Goal: Navigation & Orientation: Find specific page/section

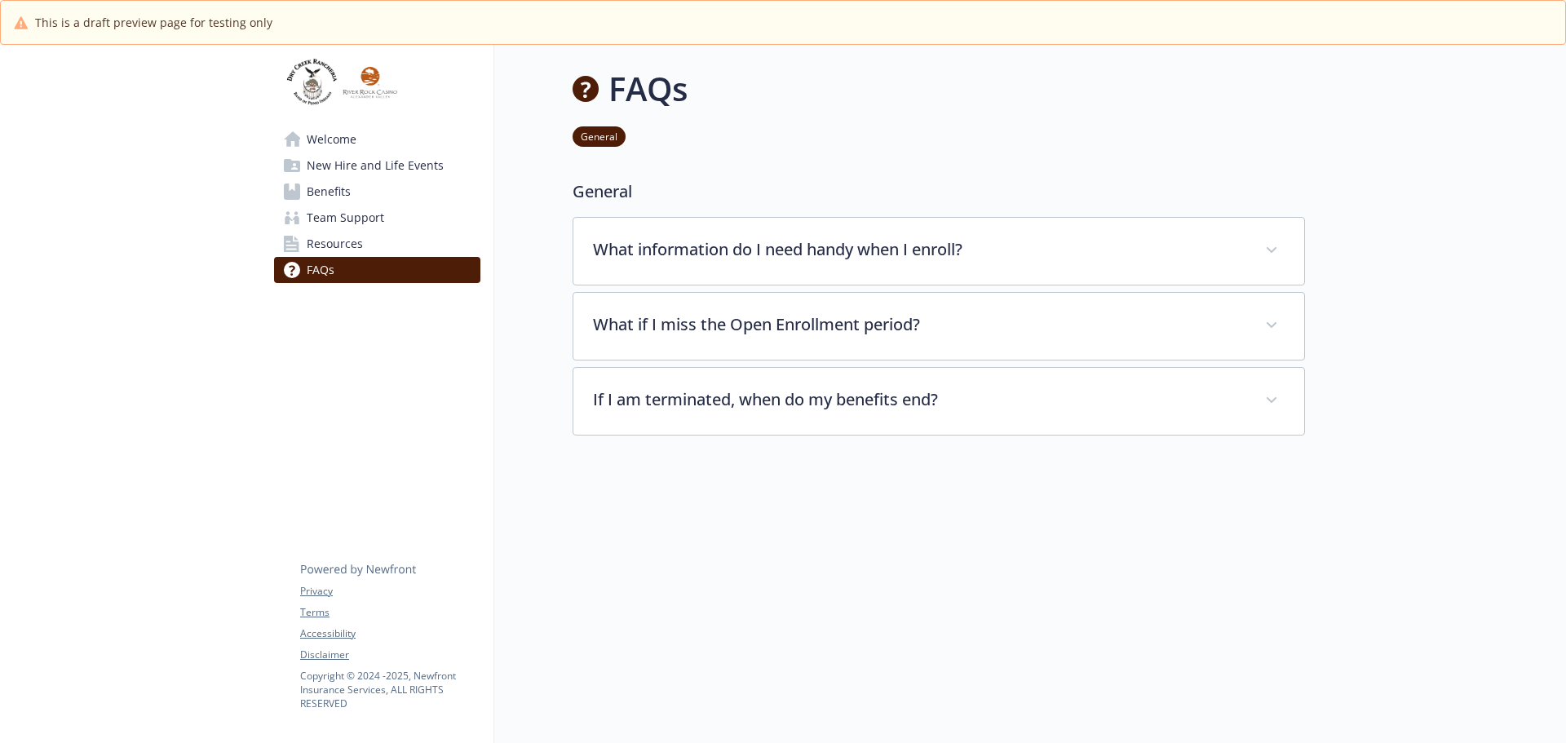
click at [339, 144] on span "Welcome" at bounding box center [332, 139] width 50 height 26
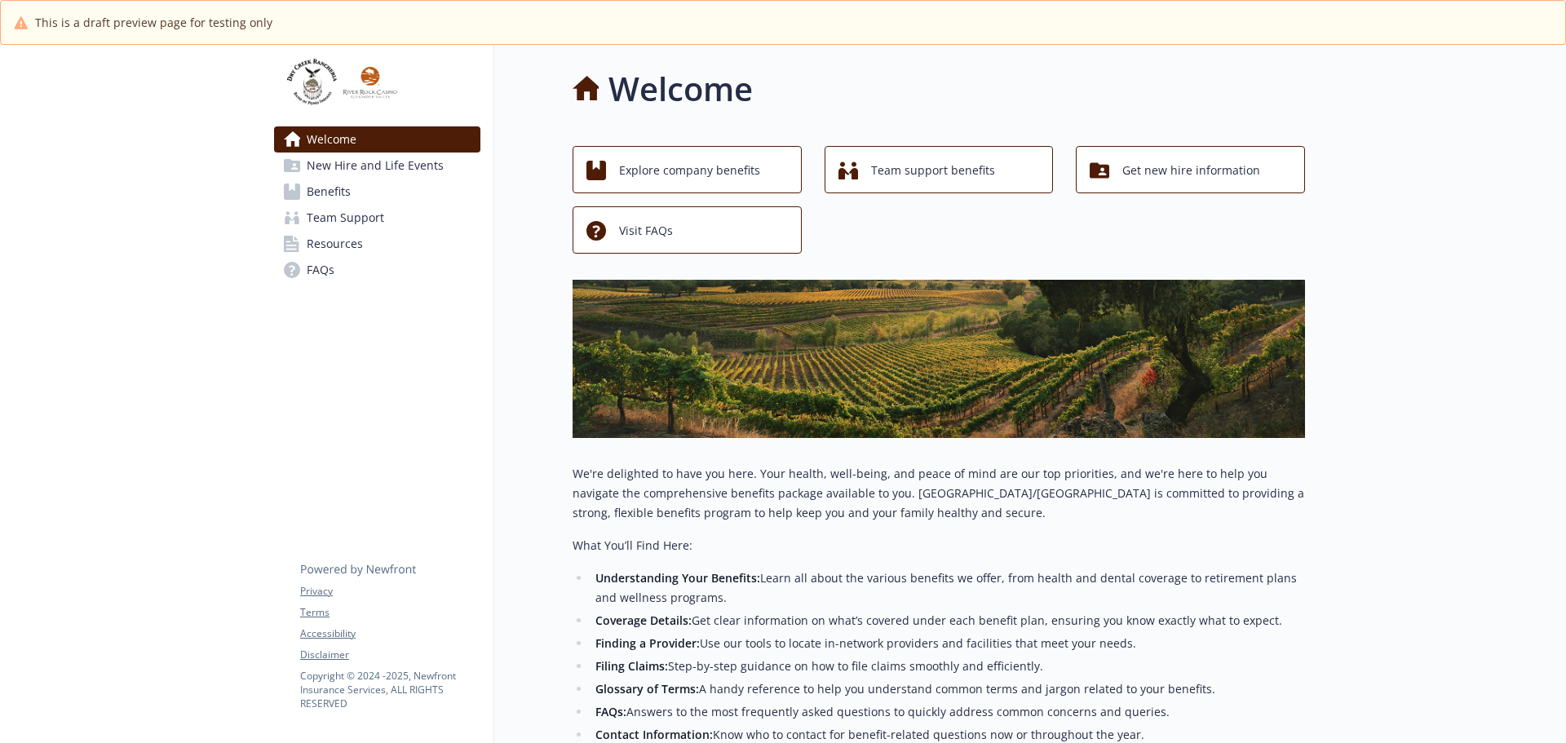
click at [387, 166] on span "New Hire and Life Events" at bounding box center [375, 166] width 137 height 26
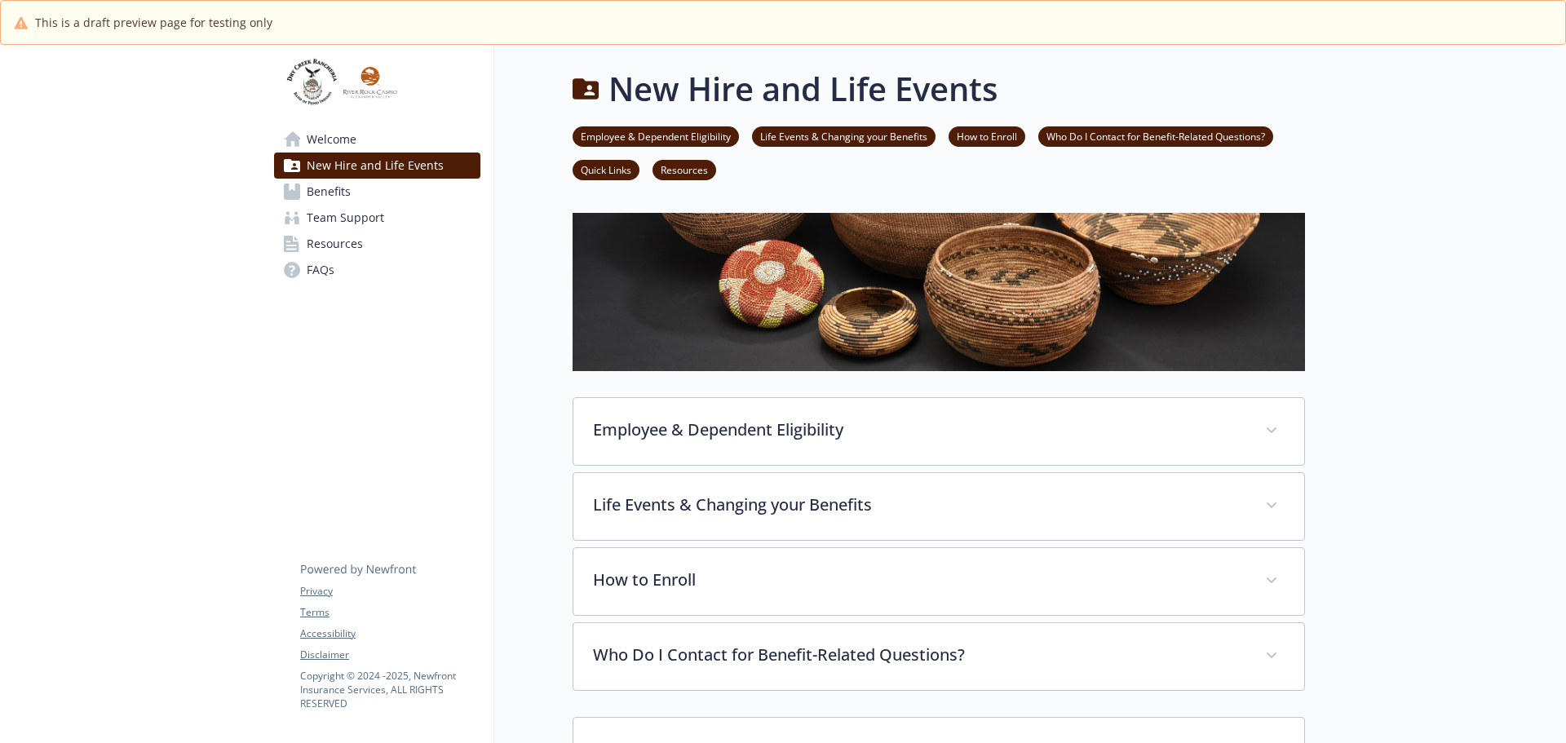
click at [342, 195] on span "Benefits" at bounding box center [329, 192] width 44 height 26
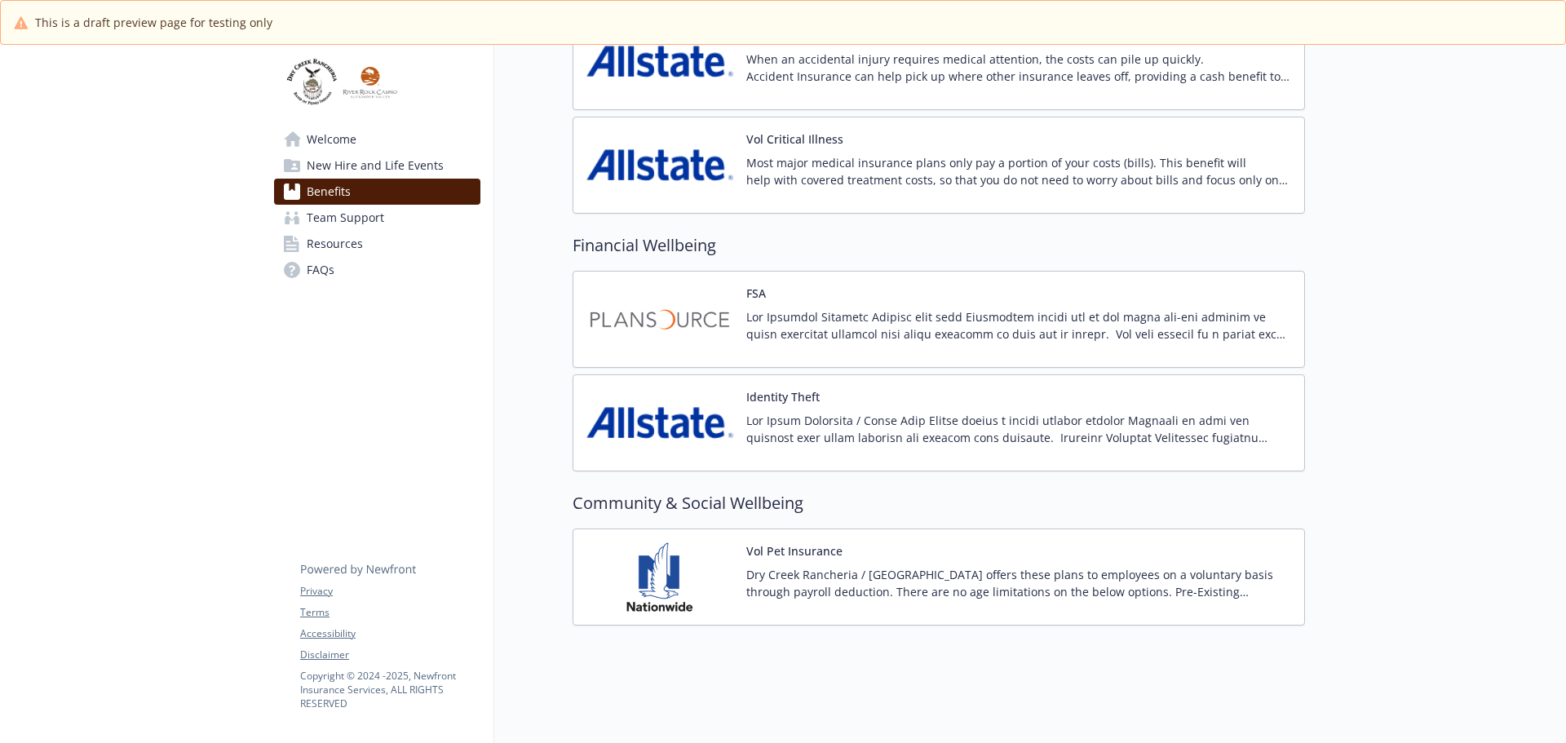
click at [349, 220] on span "Team Support" at bounding box center [346, 218] width 78 height 26
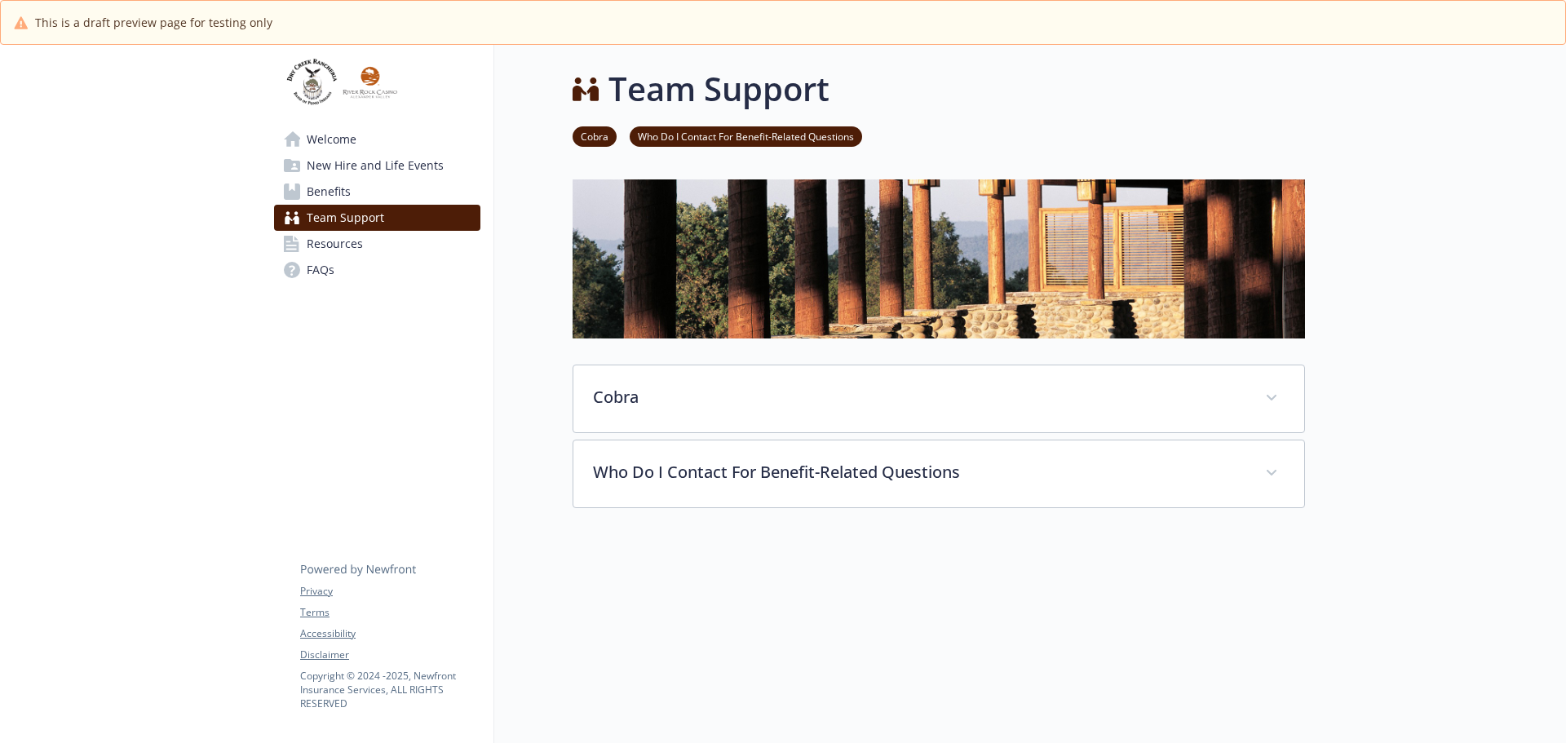
click at [323, 240] on span "Resources" at bounding box center [335, 244] width 56 height 26
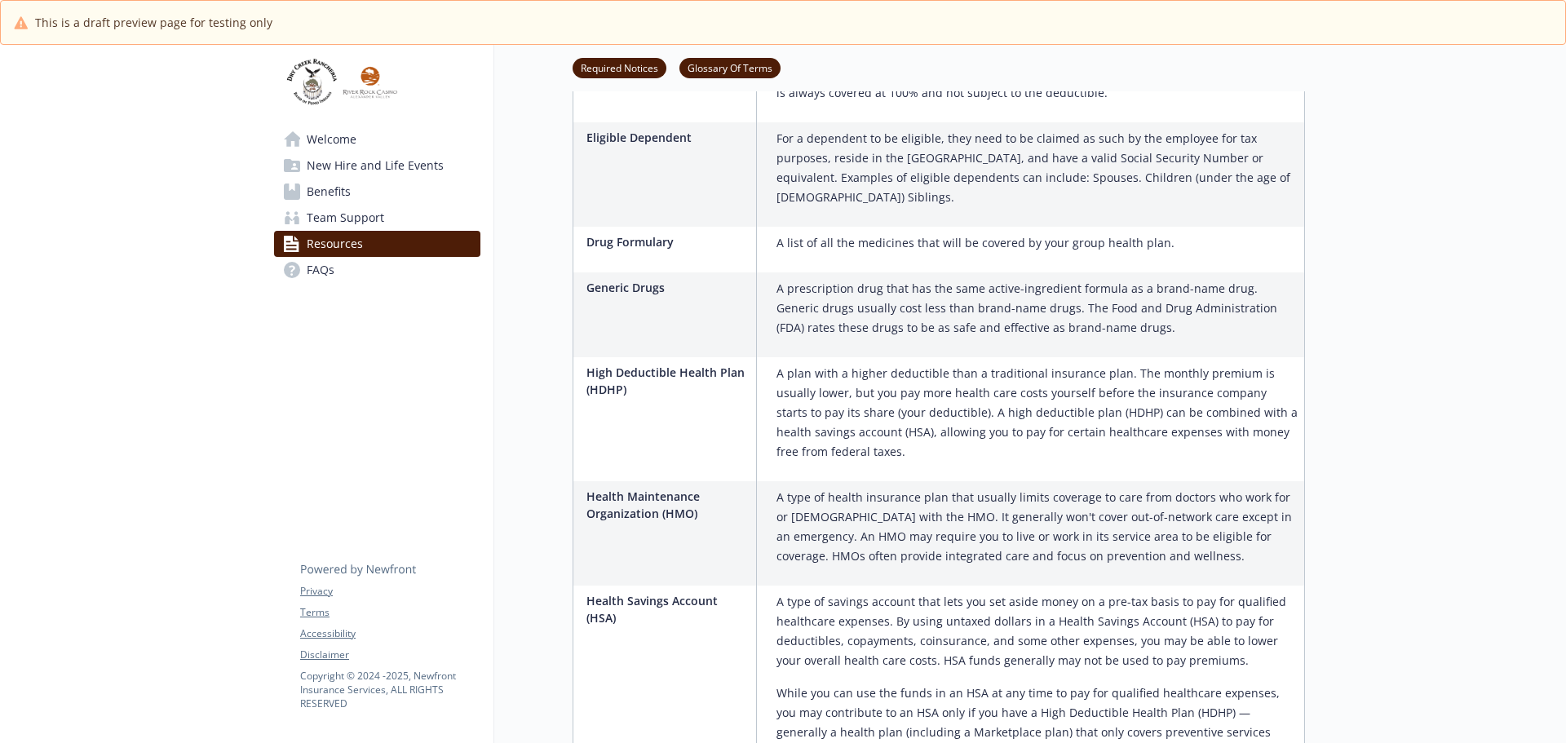
click at [320, 271] on span "FAQs" at bounding box center [321, 270] width 28 height 26
